Goal: Task Accomplishment & Management: Manage account settings

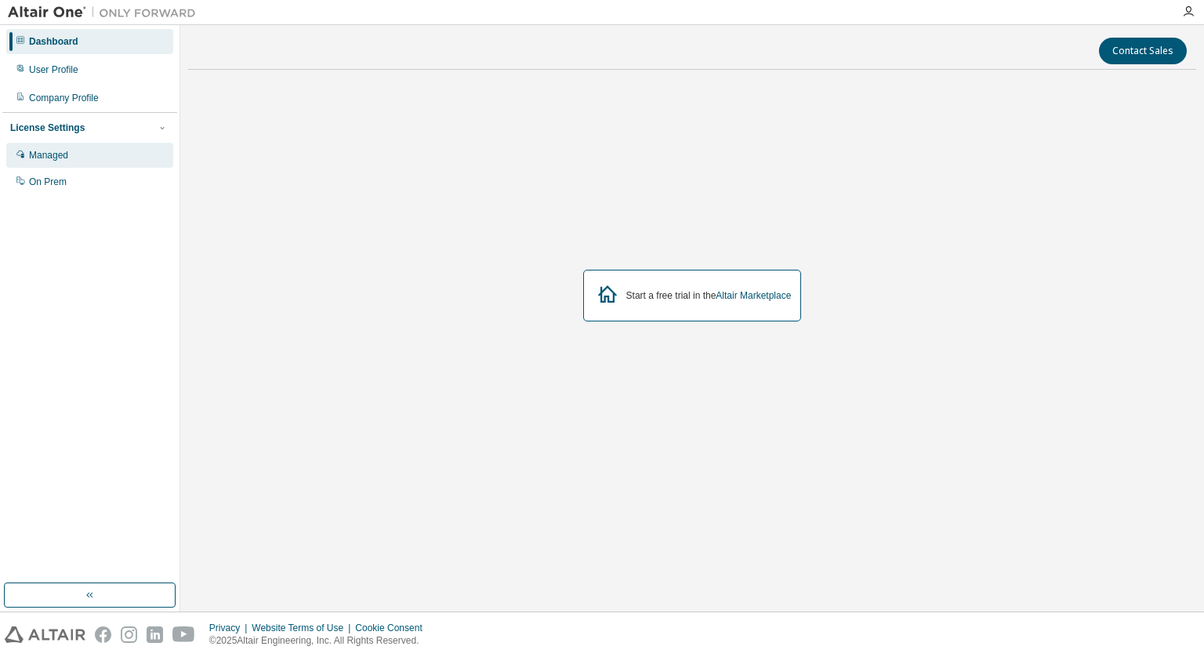
click at [78, 148] on div "Managed" at bounding box center [89, 155] width 167 height 25
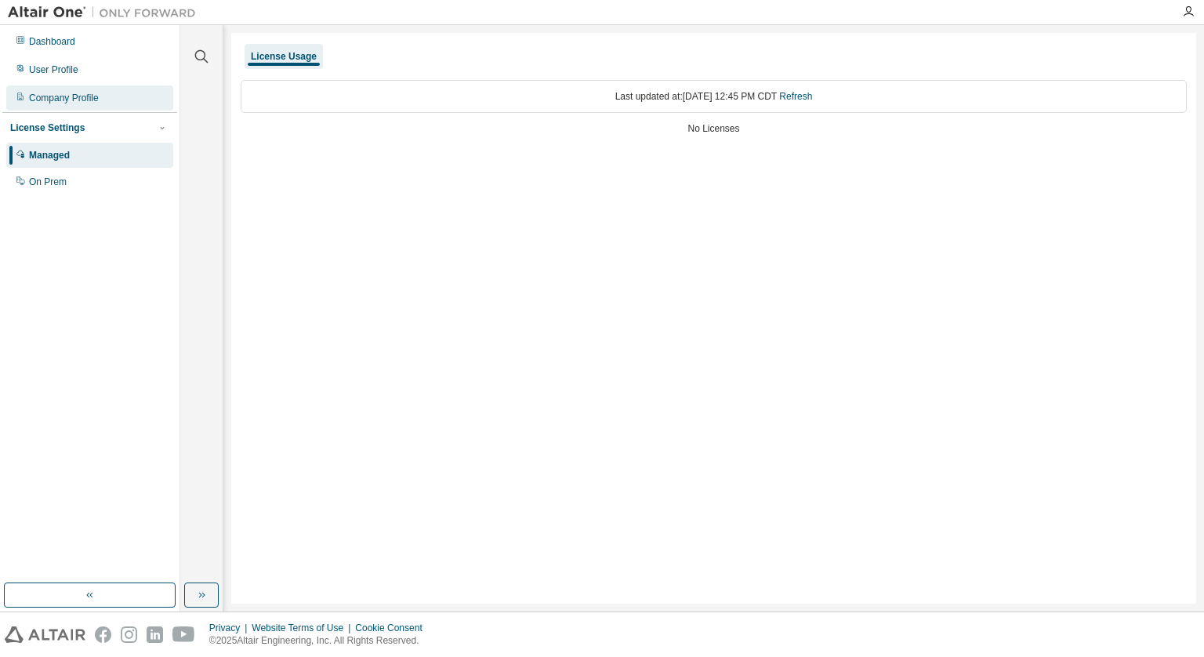
click at [75, 95] on div "Company Profile" at bounding box center [64, 98] width 70 height 13
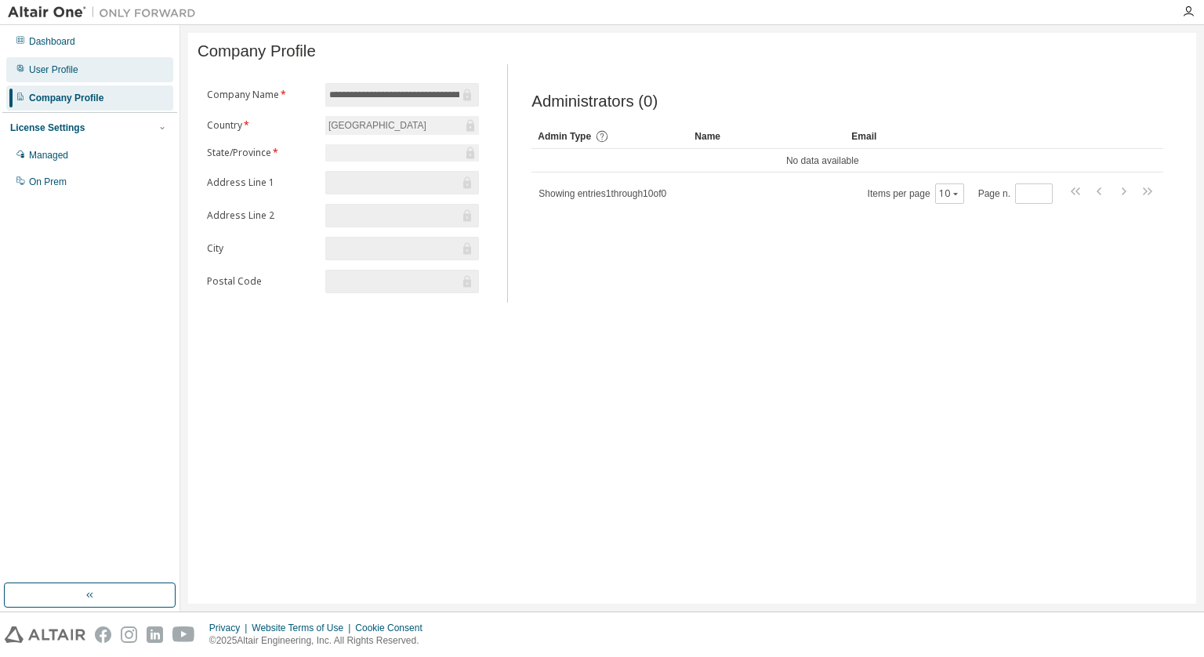
click at [78, 69] on div "User Profile" at bounding box center [89, 69] width 167 height 25
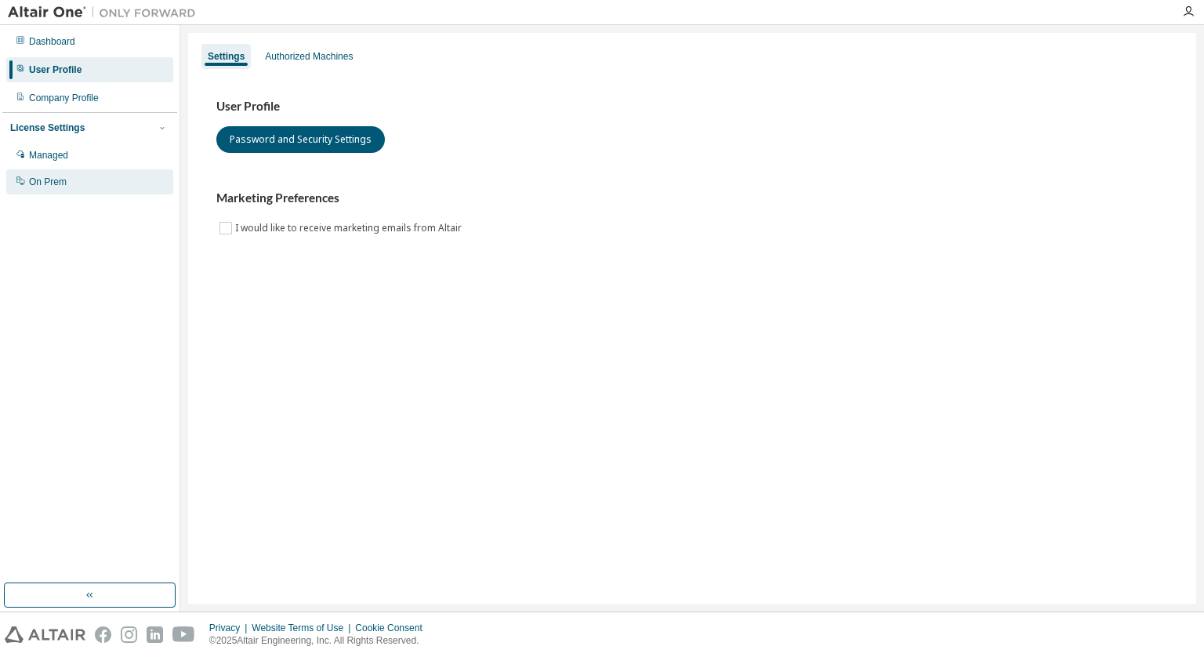
click at [85, 189] on div "On Prem" at bounding box center [89, 181] width 167 height 25
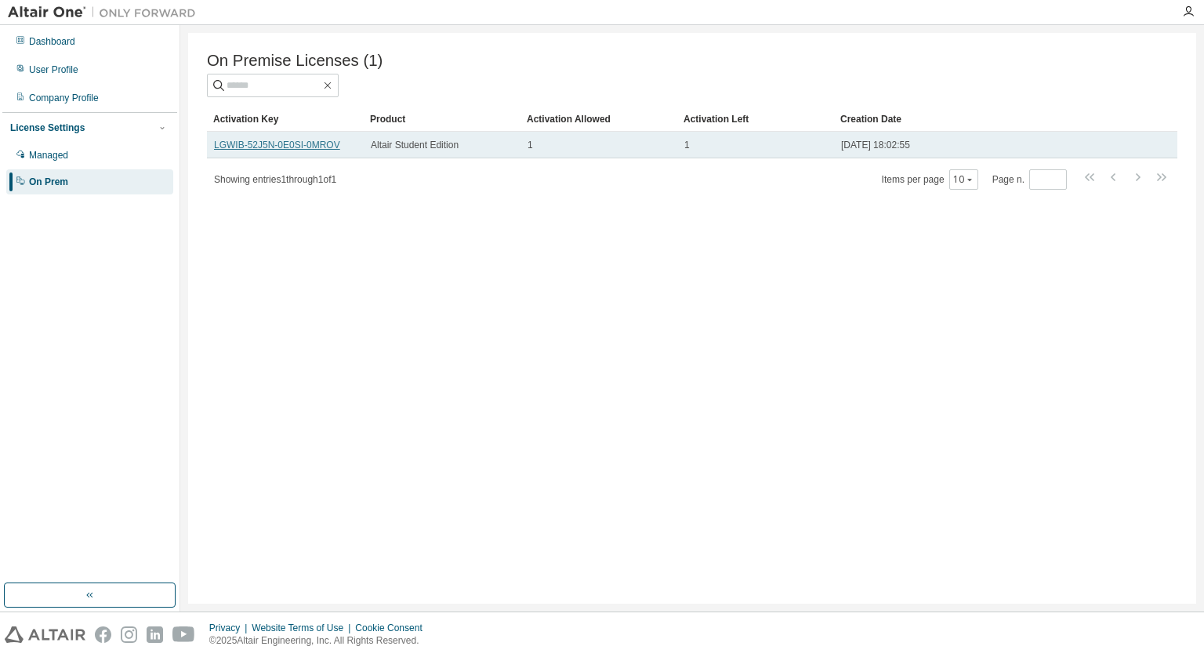
click at [292, 150] on link "LGWIB-52J5N-0E0SI-0MROV" at bounding box center [277, 144] width 126 height 11
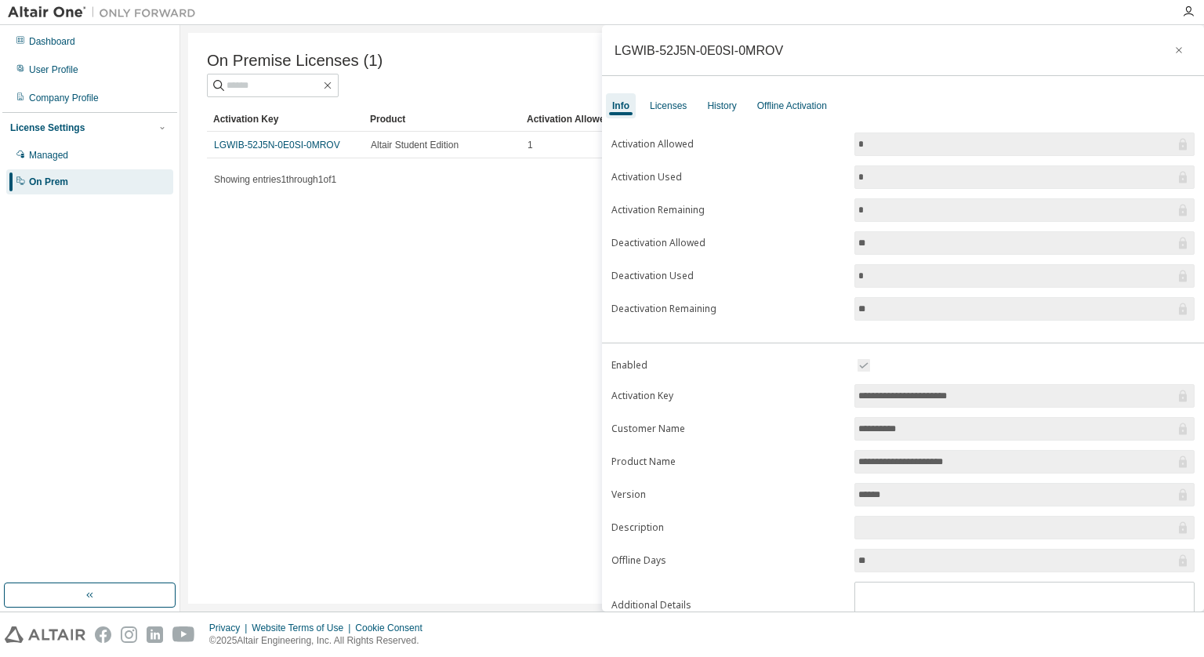
click at [417, 187] on div "Showing entries 1 through 1 of 1 Items per page 10 Page n. *" at bounding box center [692, 179] width 970 height 23
click at [1173, 49] on icon "button" at bounding box center [1178, 50] width 11 height 13
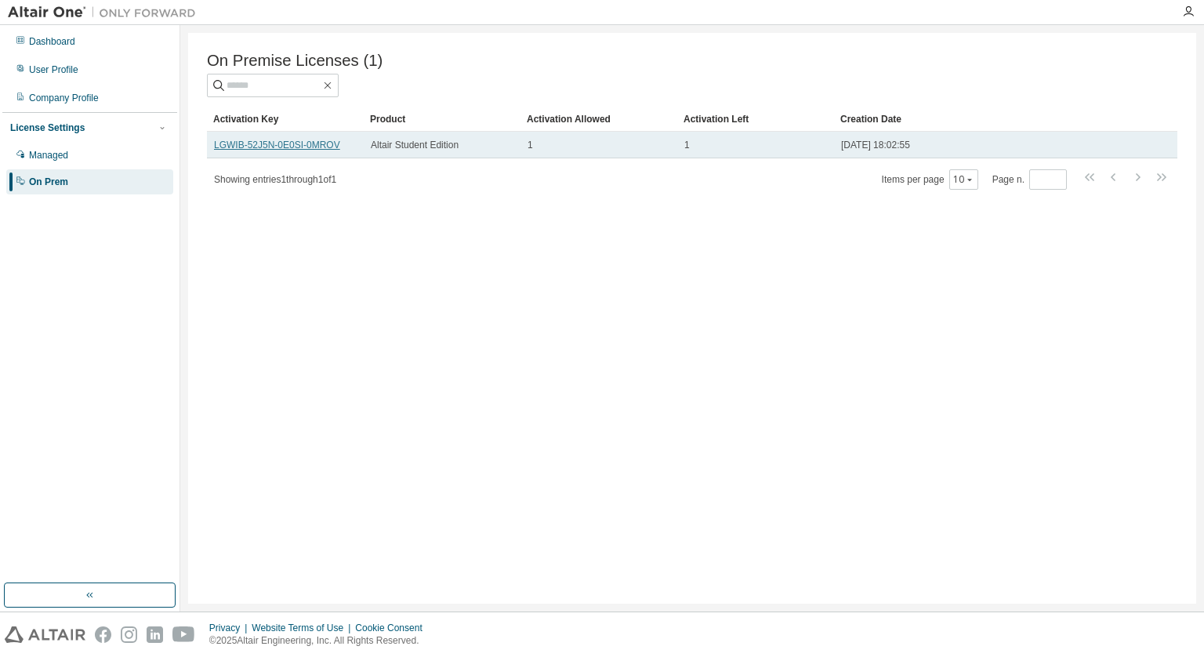
click at [309, 150] on link "LGWIB-52J5N-0E0SI-0MROV" at bounding box center [277, 144] width 126 height 11
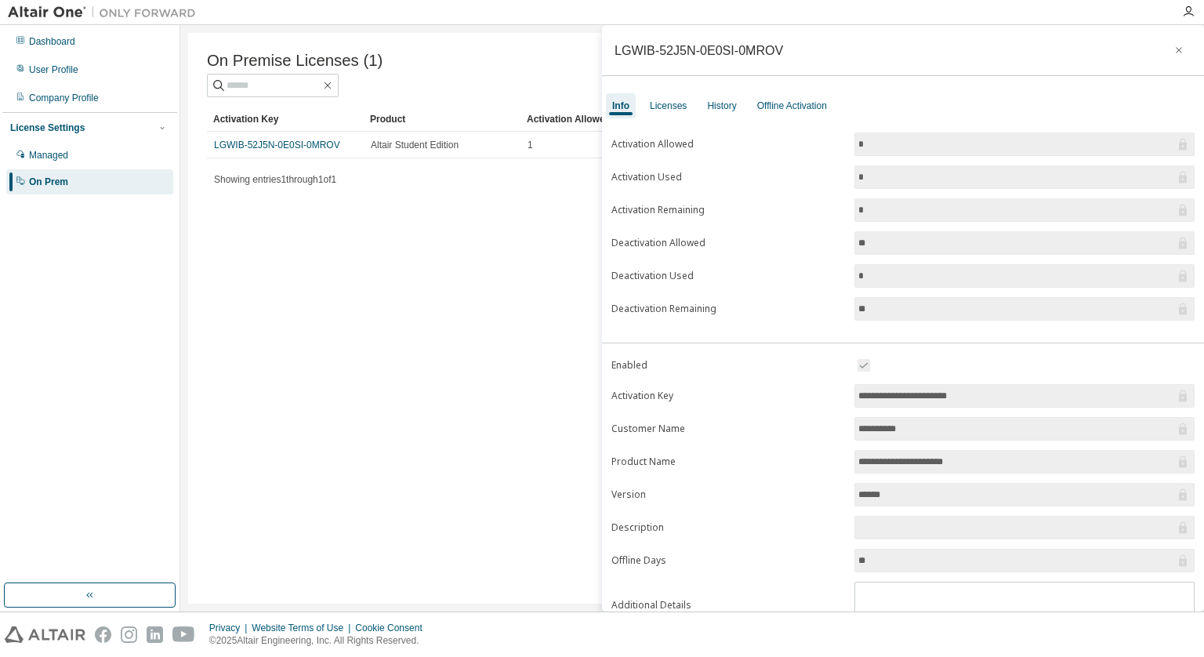
drag, startPoint x: 978, startPoint y: 393, endPoint x: 861, endPoint y: 398, distance: 116.9
click at [861, 398] on input "**********" at bounding box center [1016, 396] width 317 height 16
drag, startPoint x: 861, startPoint y: 398, endPoint x: 806, endPoint y: 400, distance: 55.7
click at [806, 400] on form "**********" at bounding box center [902, 492] width 583 height 273
drag, startPoint x: 982, startPoint y: 393, endPoint x: 851, endPoint y: 393, distance: 130.9
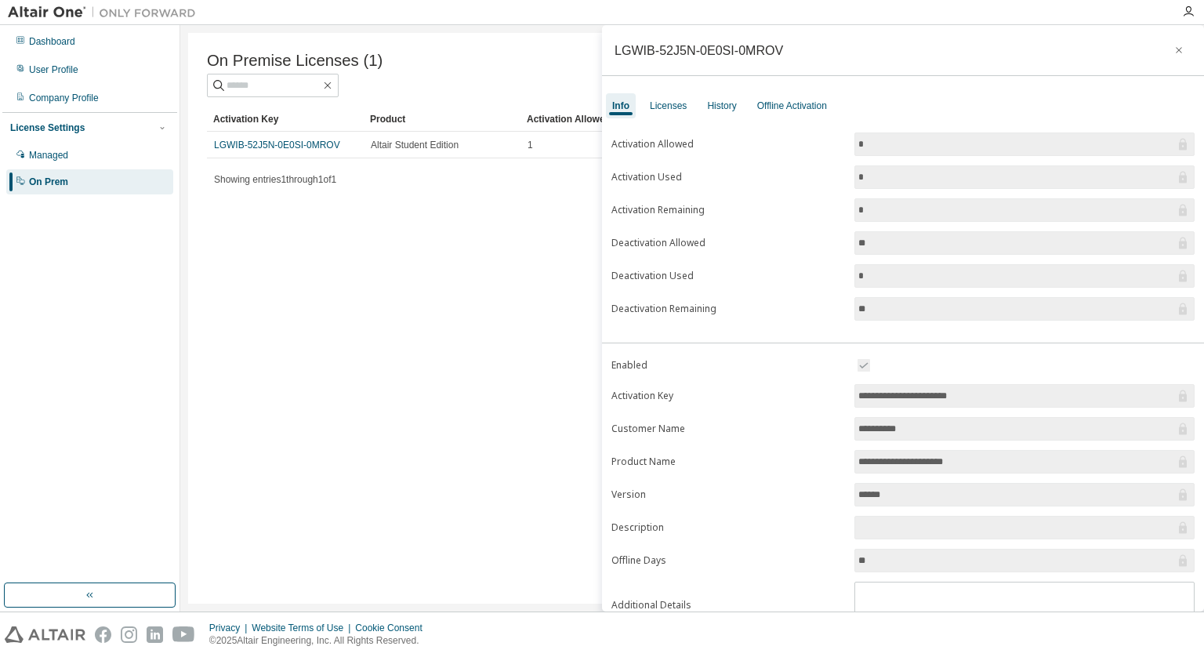
click at [854, 393] on span "**********" at bounding box center [1024, 396] width 340 height 24
click at [1173, 55] on icon "button" at bounding box center [1178, 50] width 11 height 13
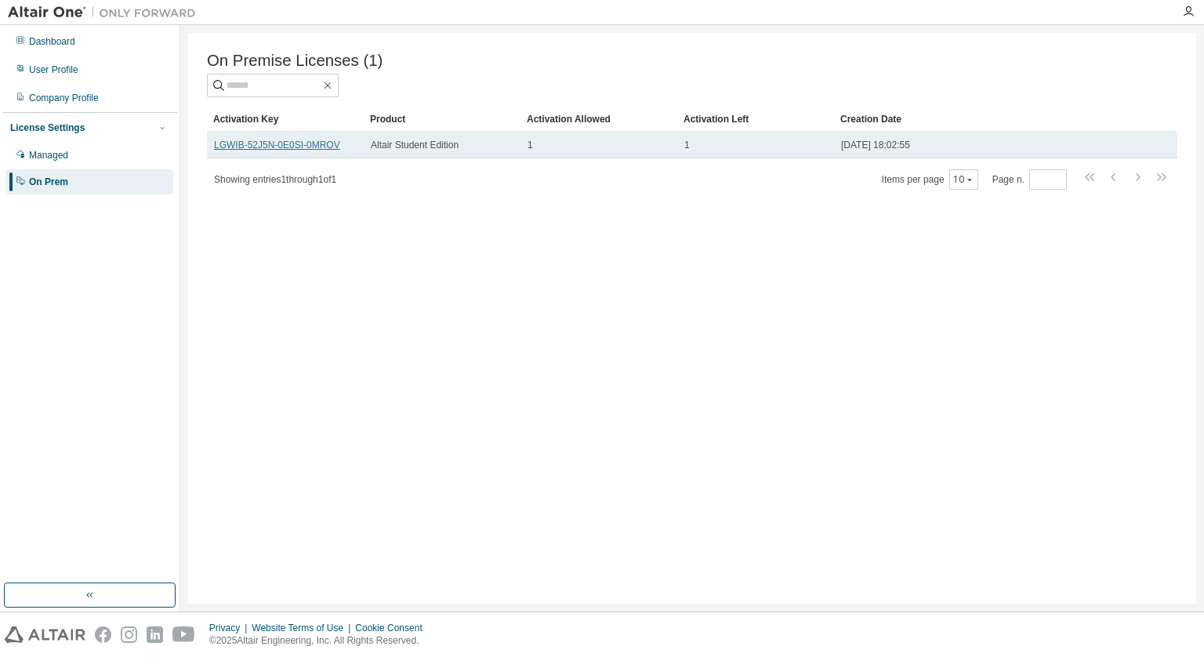
click at [312, 149] on link "LGWIB-52J5N-0E0SI-0MROV" at bounding box center [277, 144] width 126 height 11
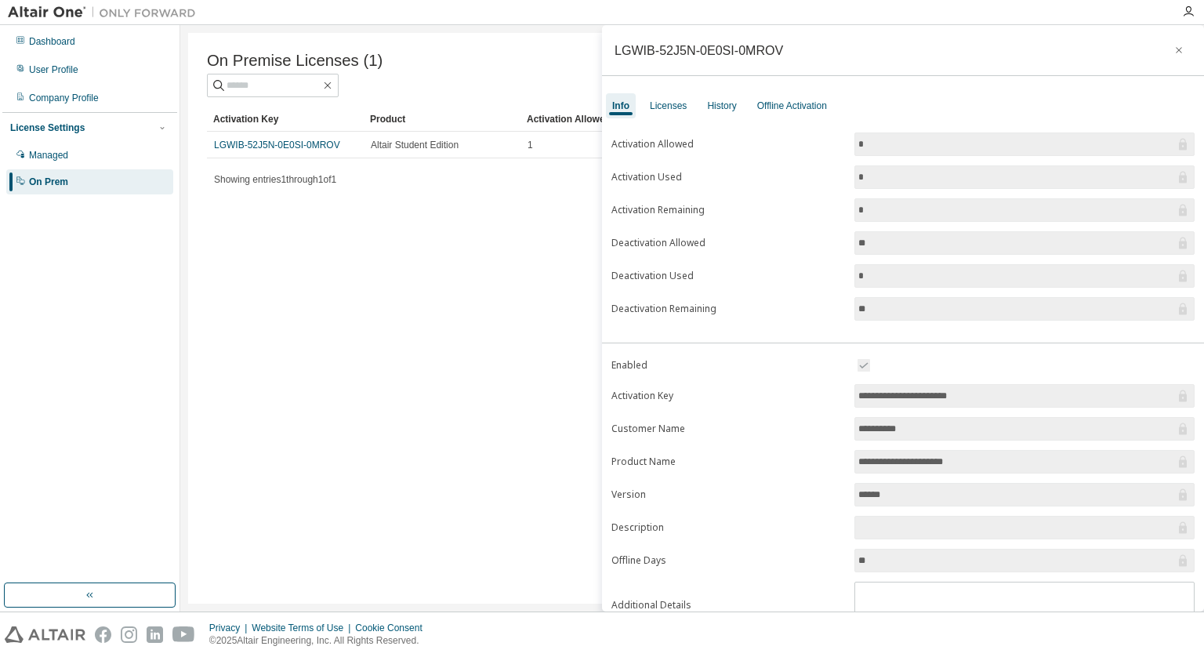
click at [415, 190] on div "Showing entries 1 through 1 of 1 Items per page 10 Page n. *" at bounding box center [692, 179] width 970 height 23
click at [677, 105] on div "Licenses" at bounding box center [668, 106] width 37 height 13
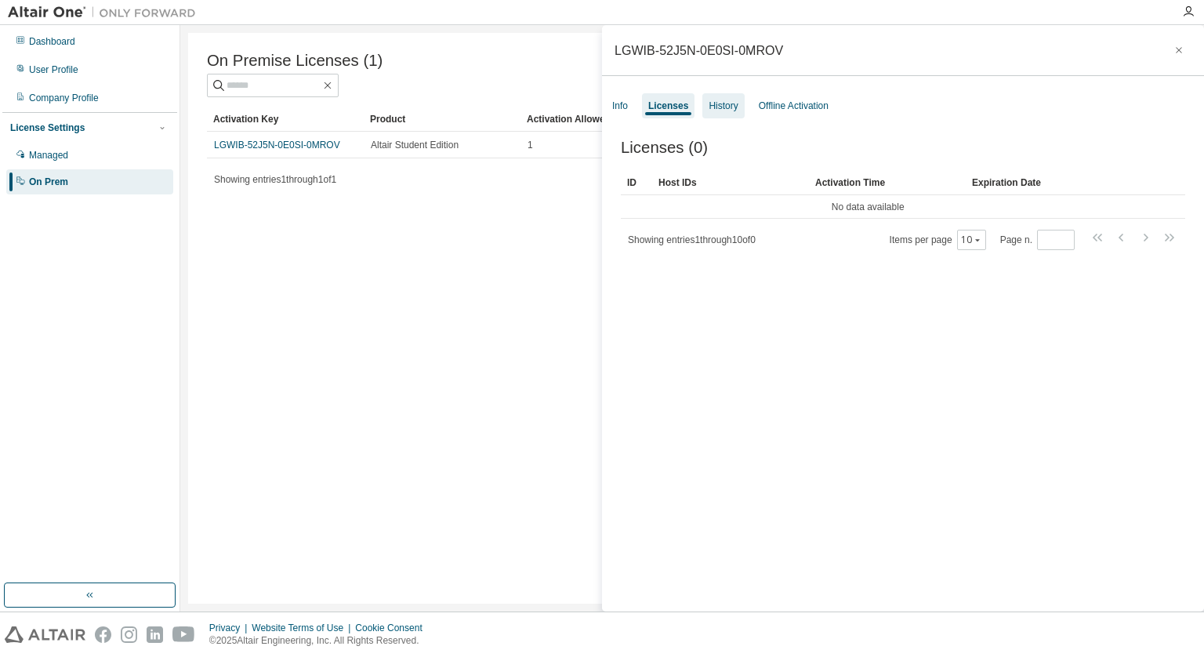
click at [712, 105] on div "History" at bounding box center [722, 106] width 29 height 13
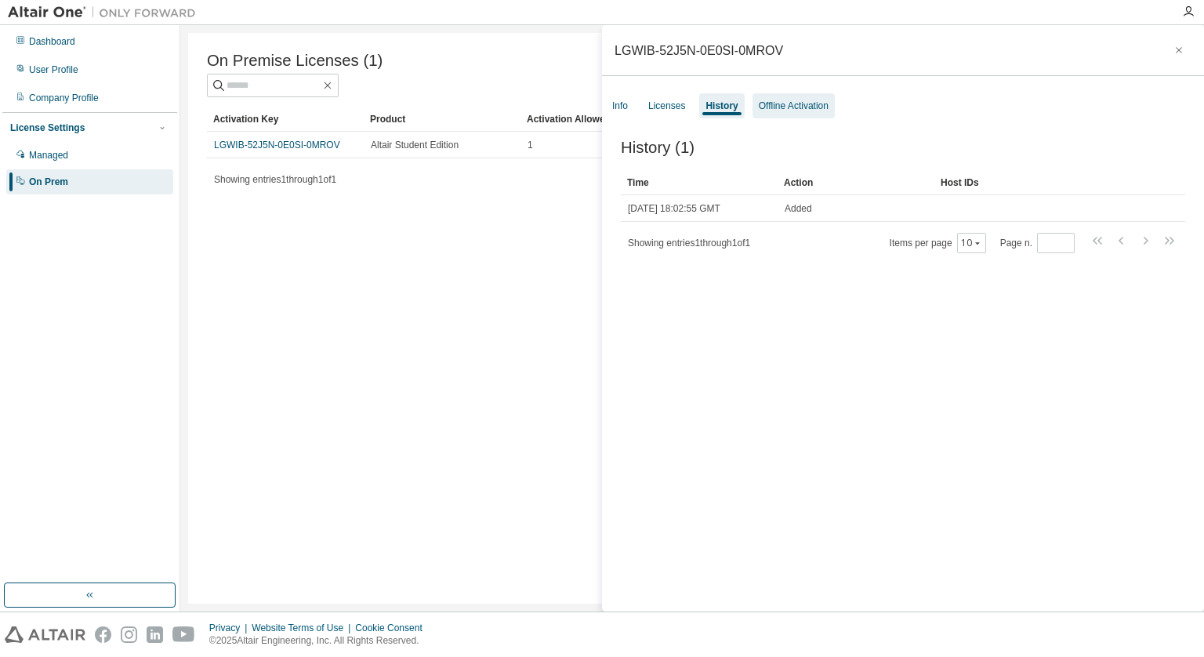
click at [780, 105] on div "Offline Activation" at bounding box center [794, 106] width 70 height 13
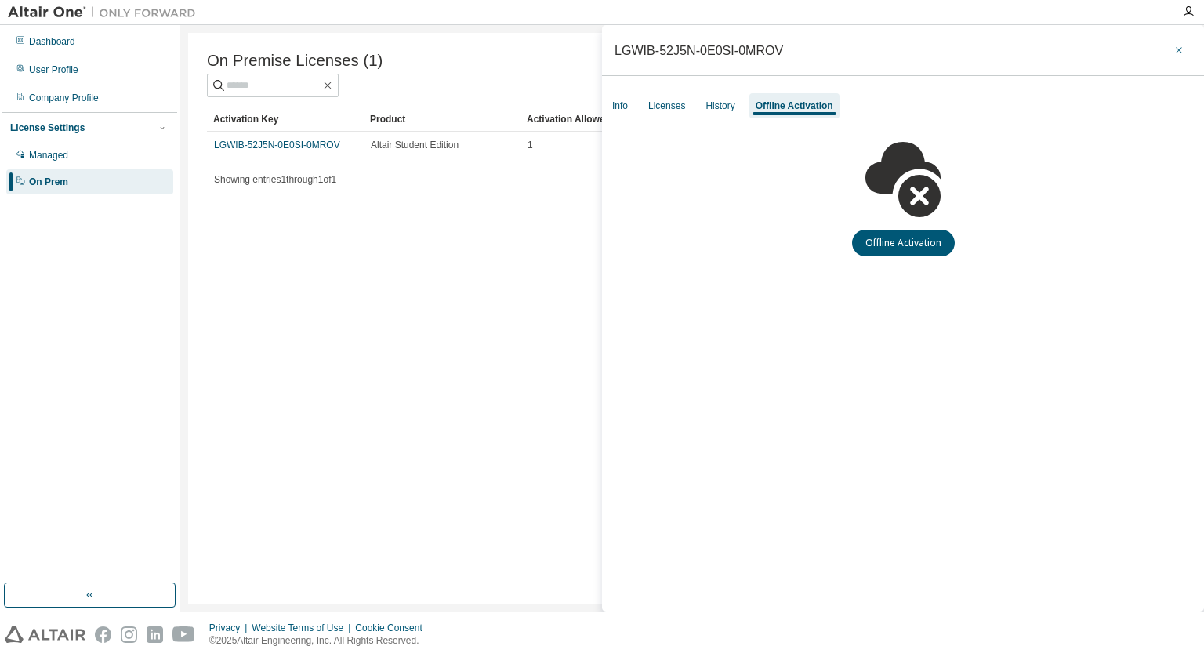
click at [1180, 48] on icon "button" at bounding box center [1178, 50] width 6 height 6
